Goal: Find contact information: Find contact information

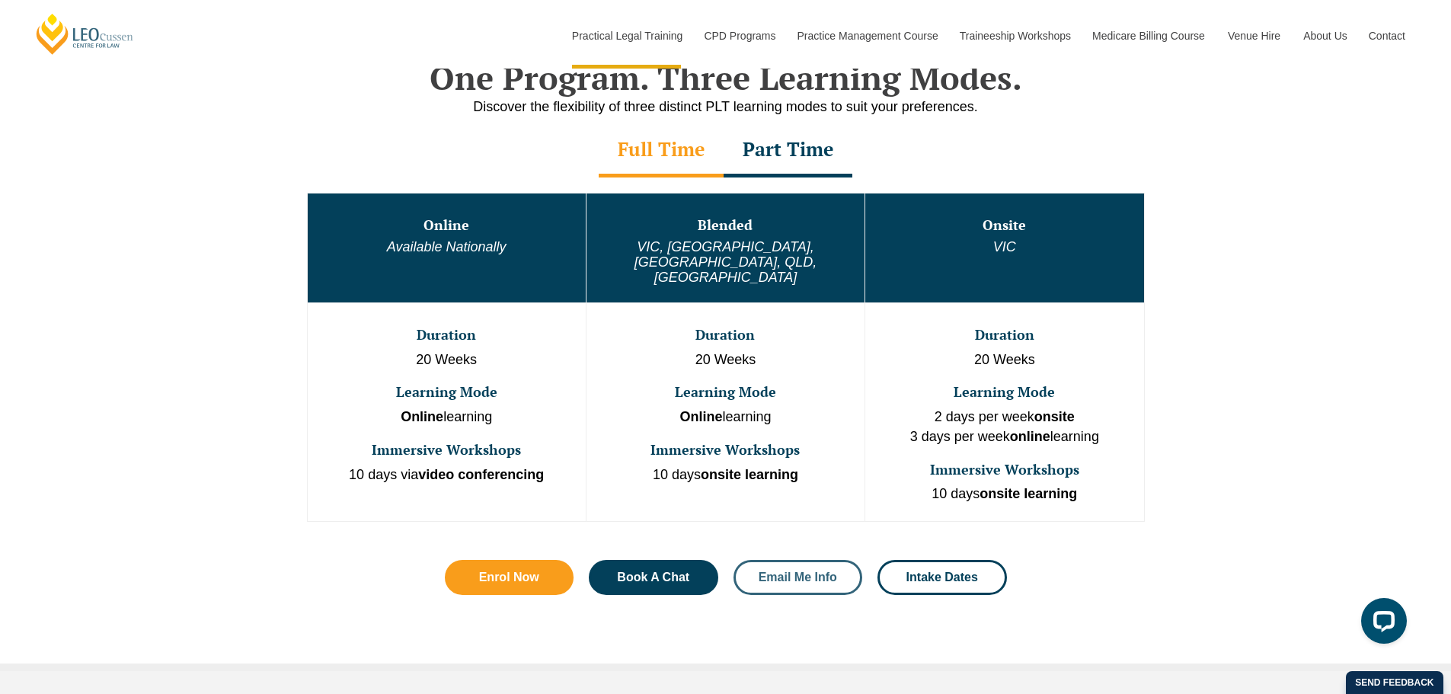
click at [827, 560] on link "Email Me Info" at bounding box center [799, 577] width 130 height 35
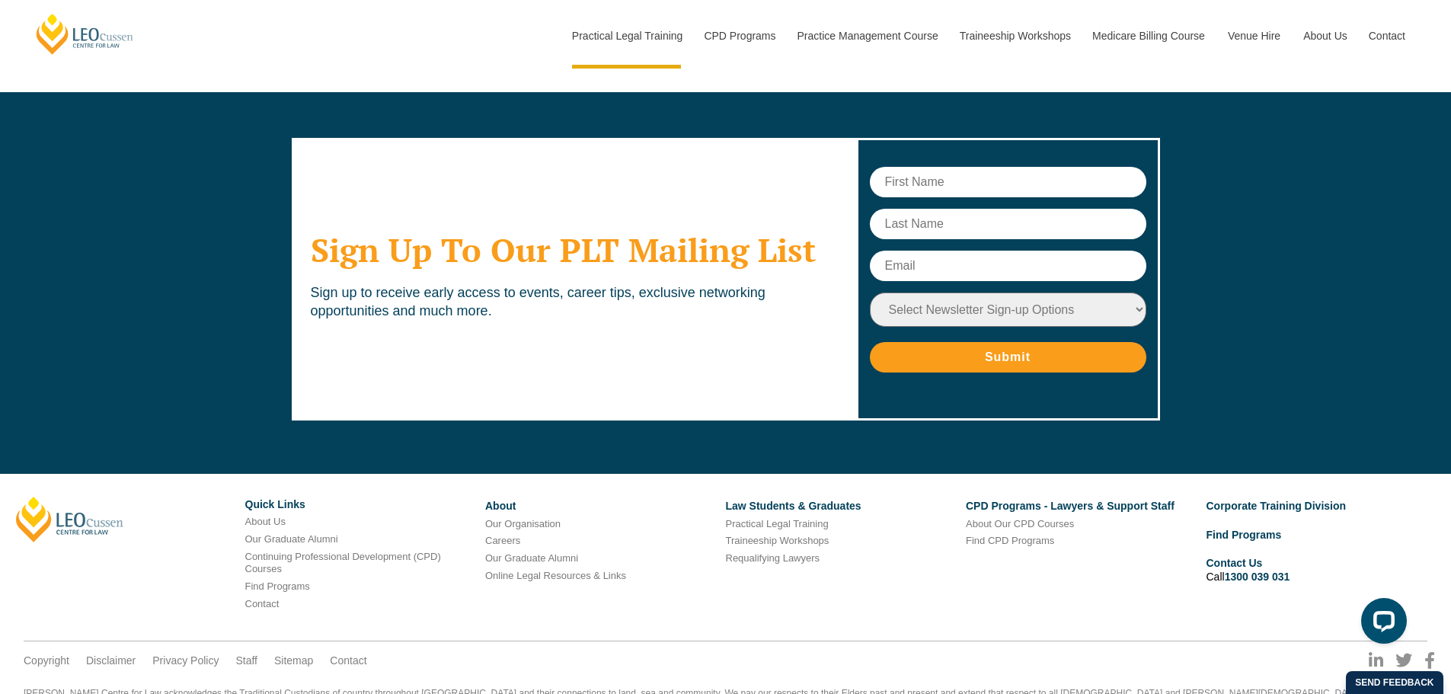
scroll to position [7668, 0]
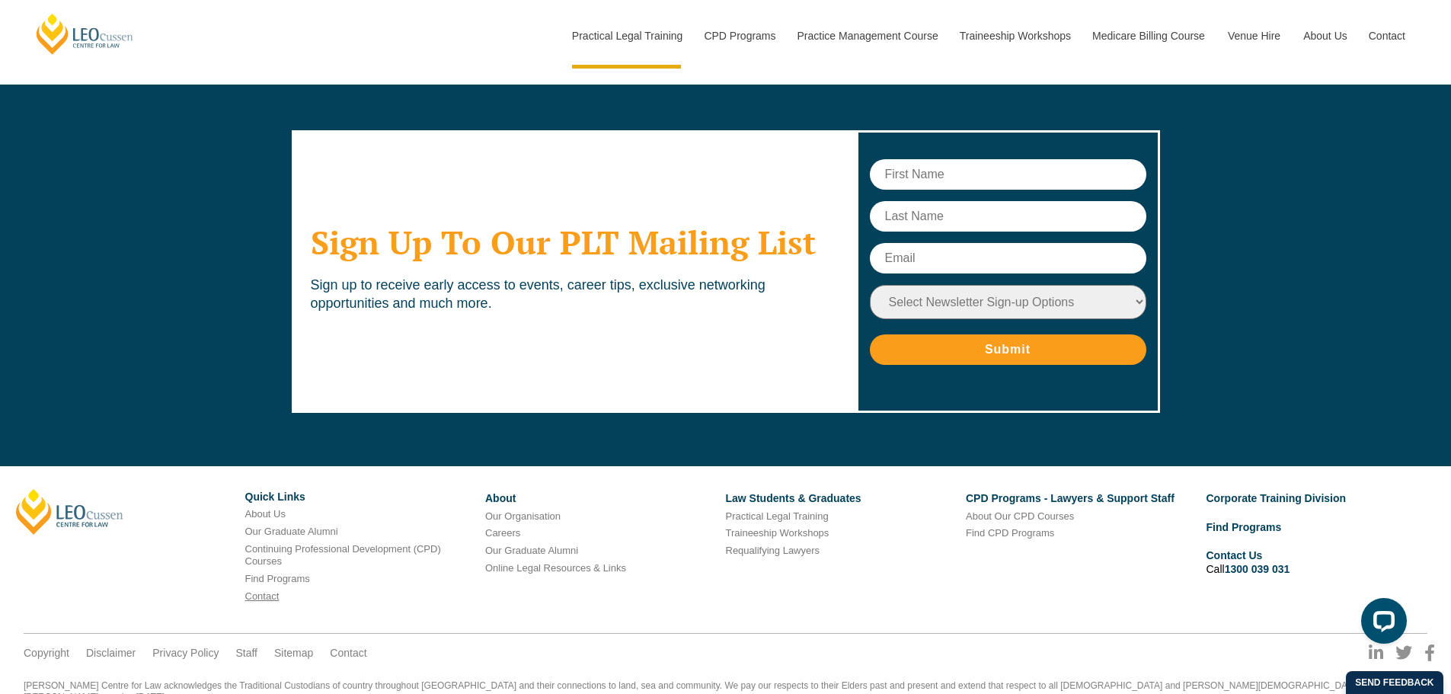
click at [264, 590] on link "Contact" at bounding box center [262, 595] width 34 height 11
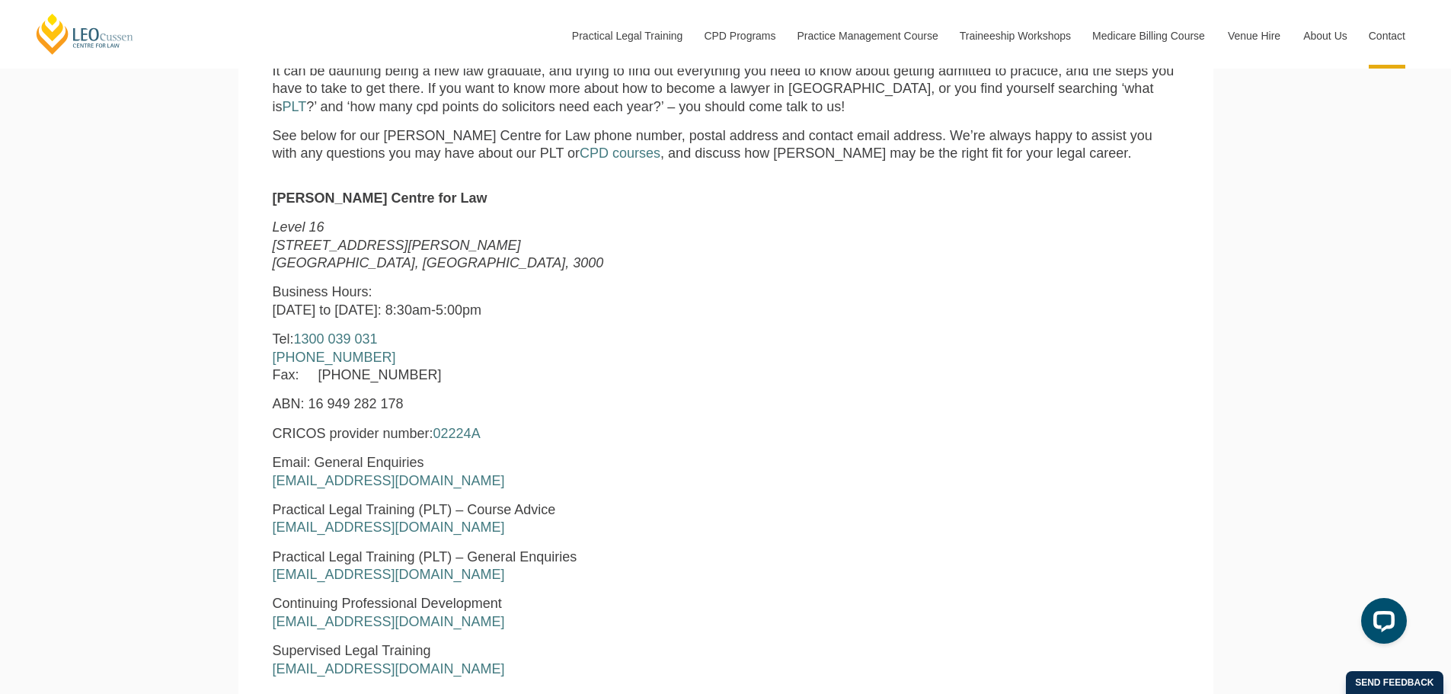
scroll to position [609, 0]
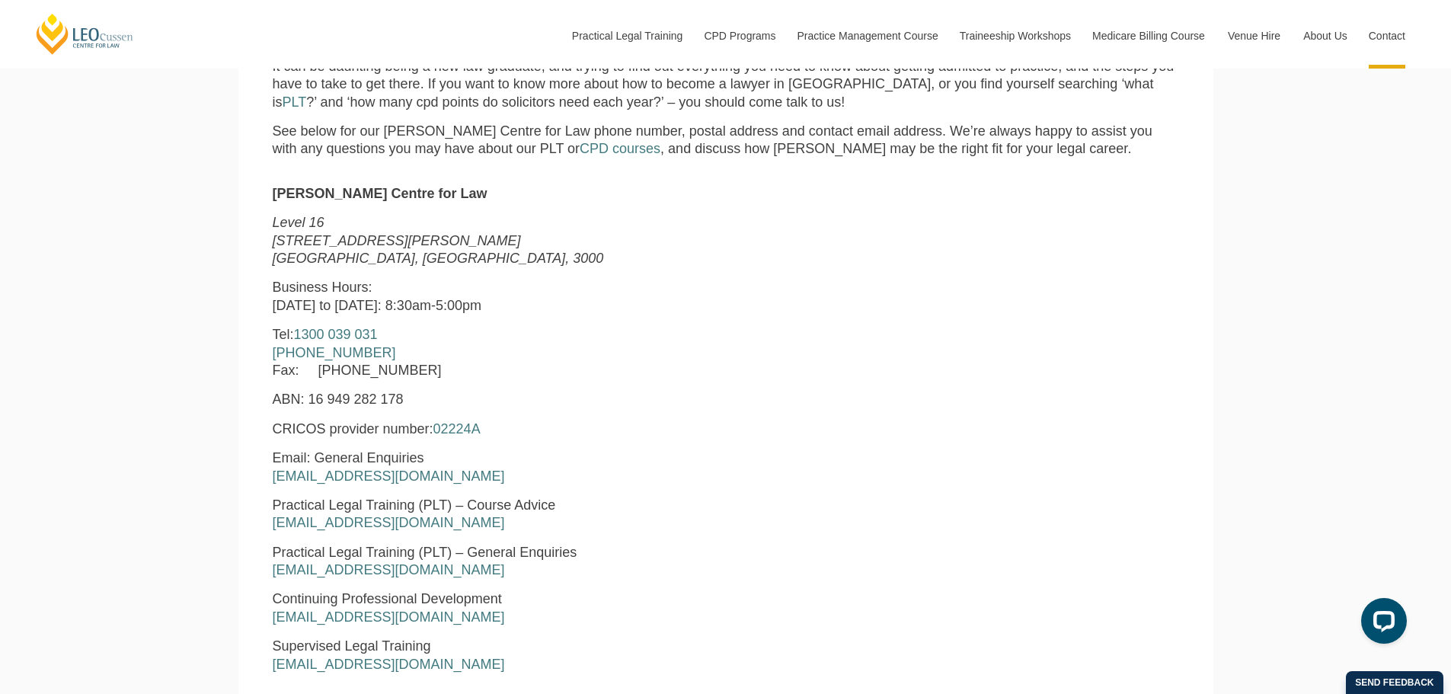
drag, startPoint x: 481, startPoint y: 528, endPoint x: 257, endPoint y: 520, distance: 224.1
click at [254, 523] on section "Leo Cussen Centre for Law Level 16 15 William Street Melbourne, Victoria, 3000 …" at bounding box center [725, 492] width 975 height 645
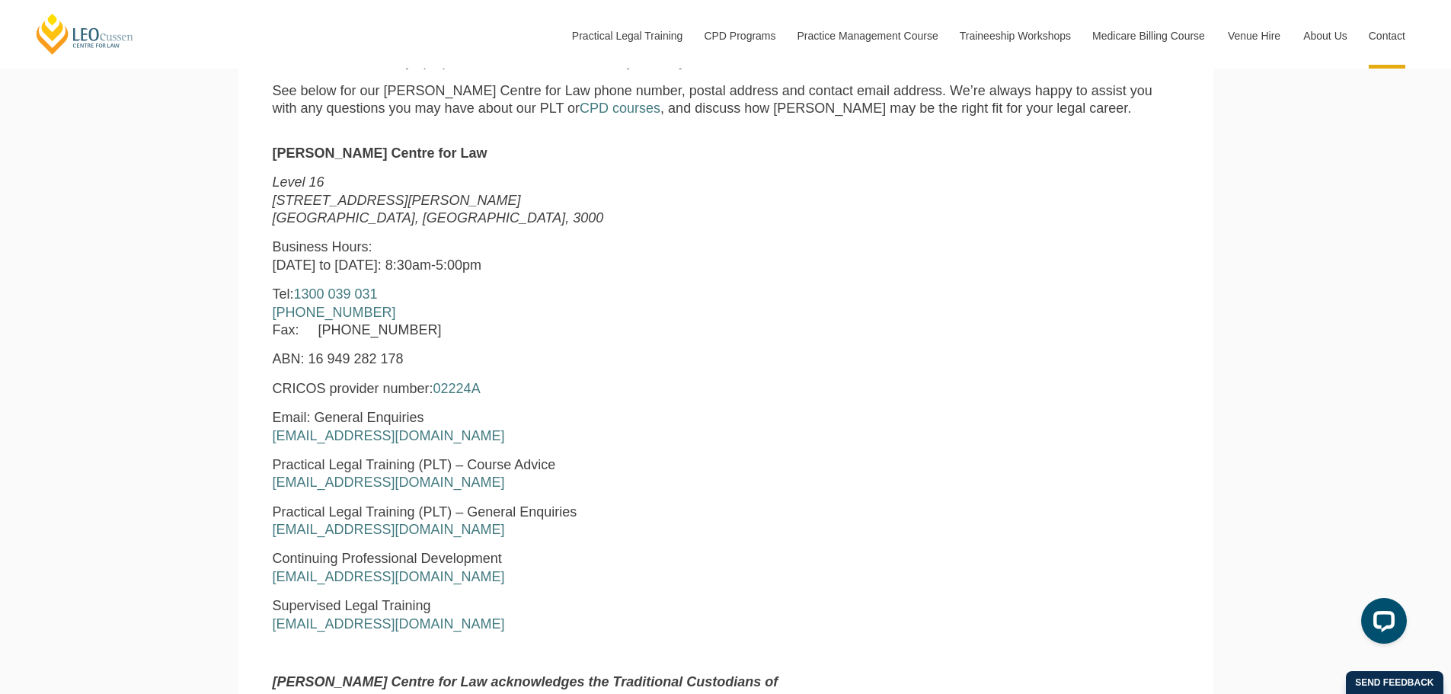
scroll to position [686, 0]
